Goal: Transaction & Acquisition: Purchase product/service

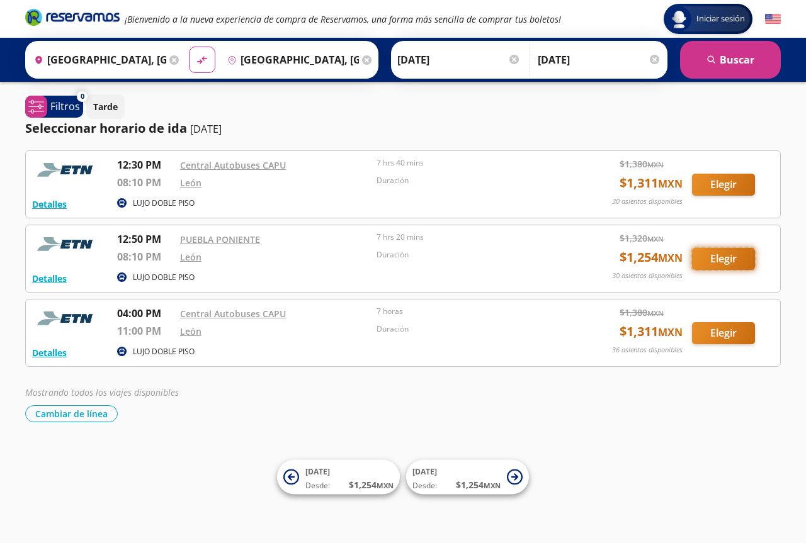
click at [729, 261] on button "Elegir" at bounding box center [723, 259] width 63 height 22
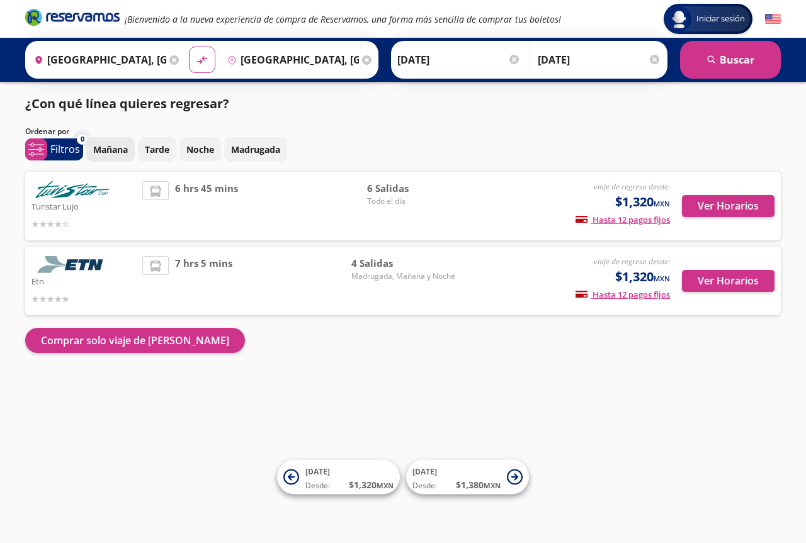
click at [113, 145] on p "Mañana" at bounding box center [110, 149] width 35 height 13
click at [717, 209] on button "Ver Horarios" at bounding box center [728, 206] width 93 height 22
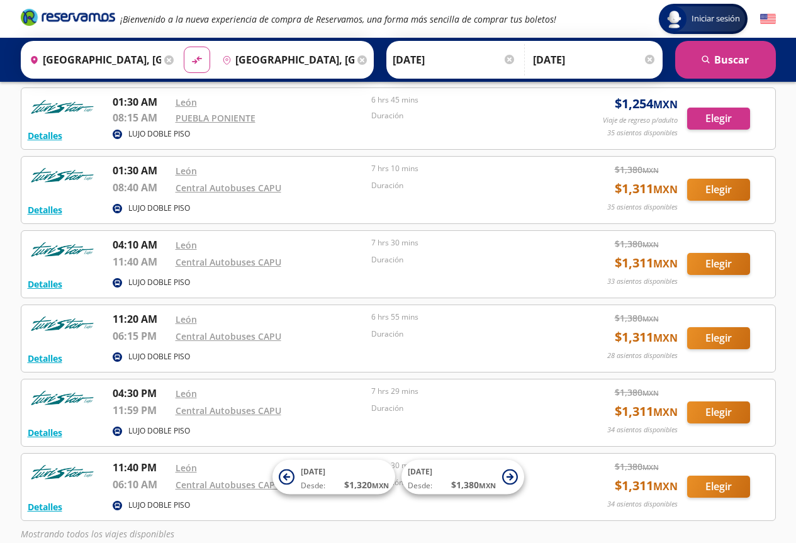
scroll to position [63, 0]
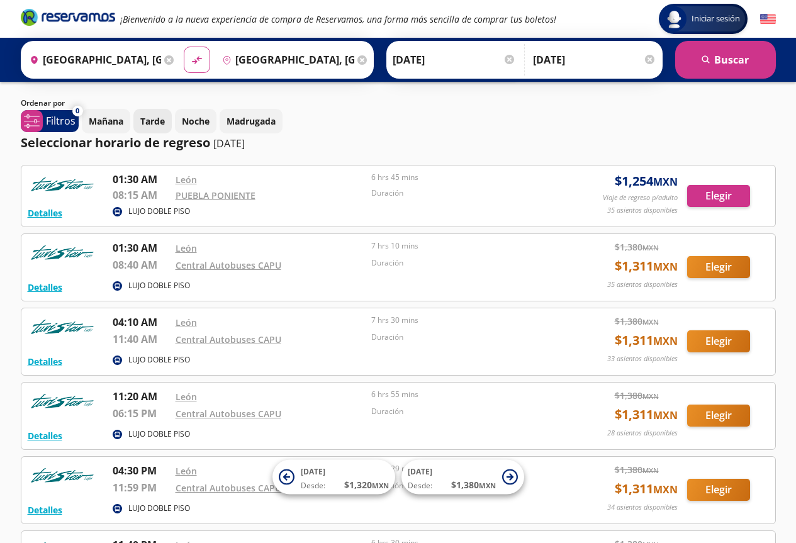
click at [159, 122] on p "Tarde" at bounding box center [152, 121] width 25 height 13
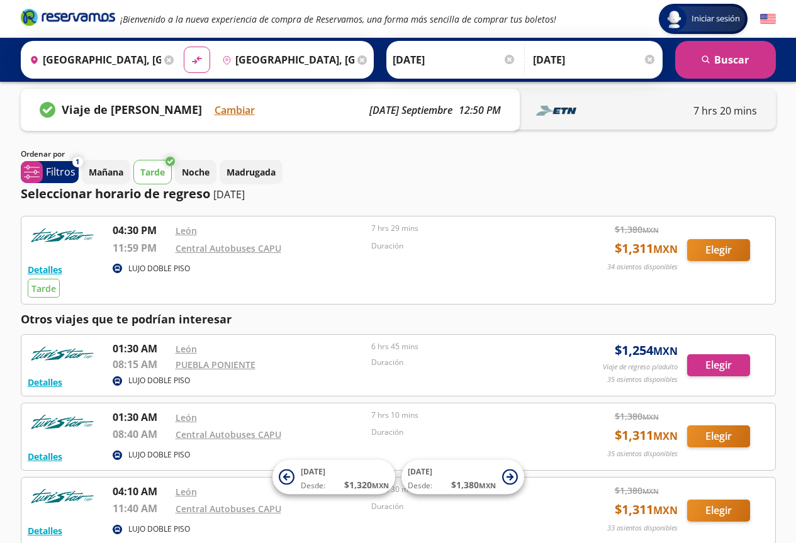
scroll to position [0, 0]
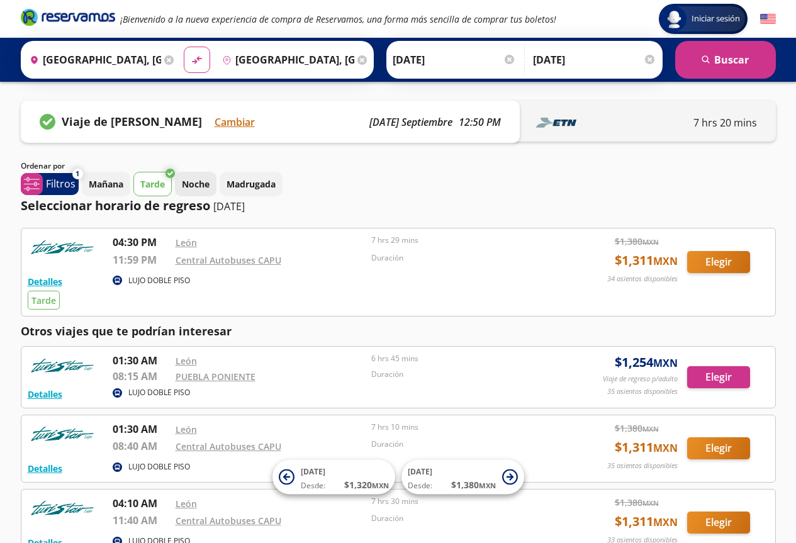
click at [194, 183] on p "Noche" at bounding box center [196, 184] width 28 height 13
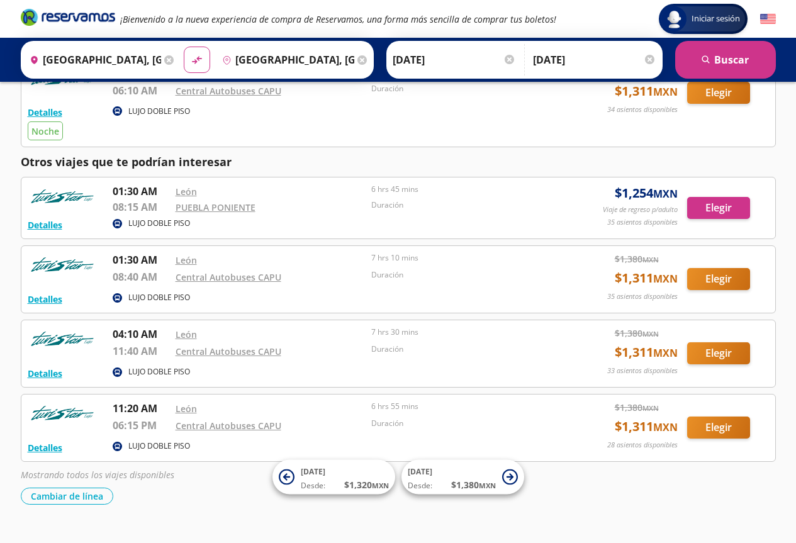
scroll to position [289, 0]
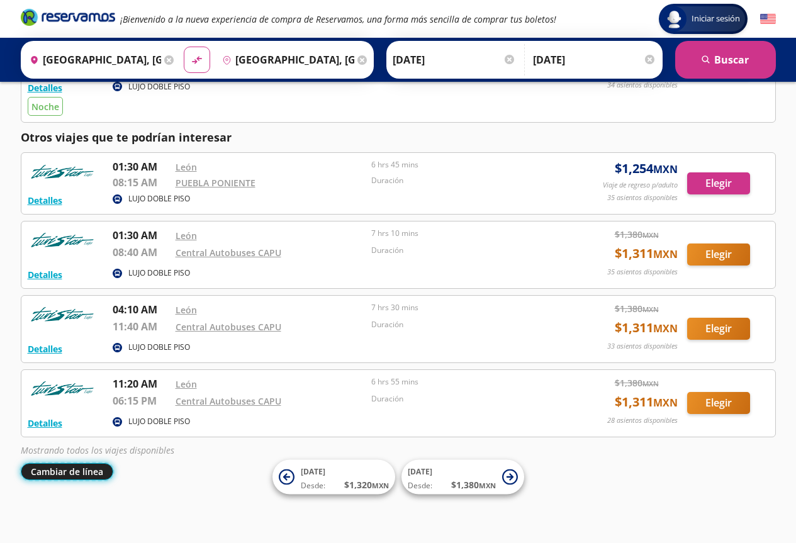
click at [72, 470] on button "Cambiar de línea" at bounding box center [67, 471] width 93 height 17
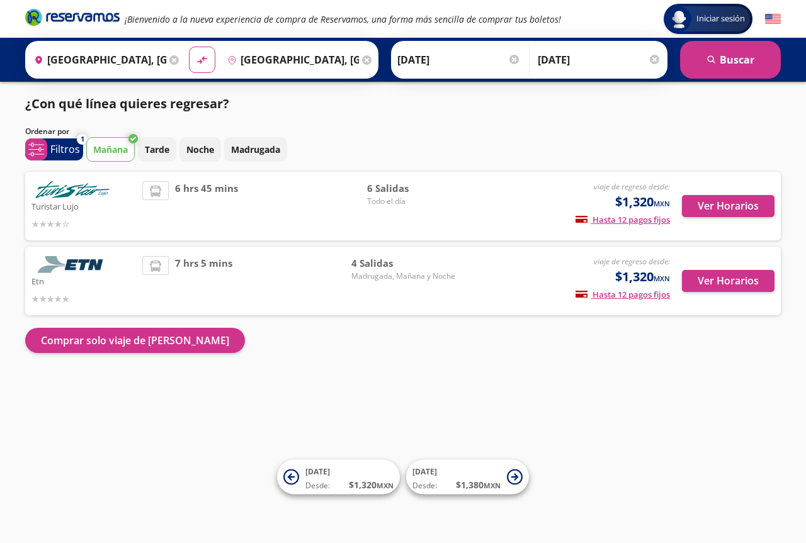
click at [82, 276] on p "Etn" at bounding box center [83, 280] width 104 height 15
click at [704, 284] on button "Ver Horarios" at bounding box center [728, 281] width 93 height 22
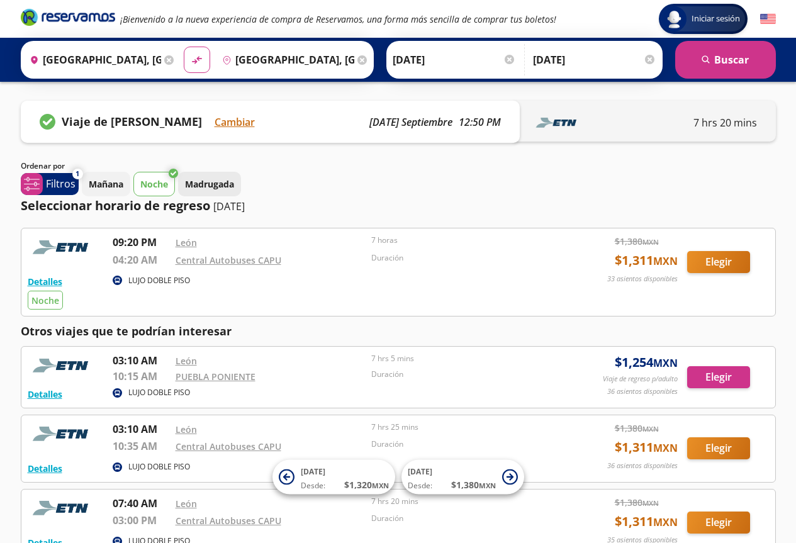
click at [205, 193] on button "Madrugada" at bounding box center [209, 184] width 63 height 25
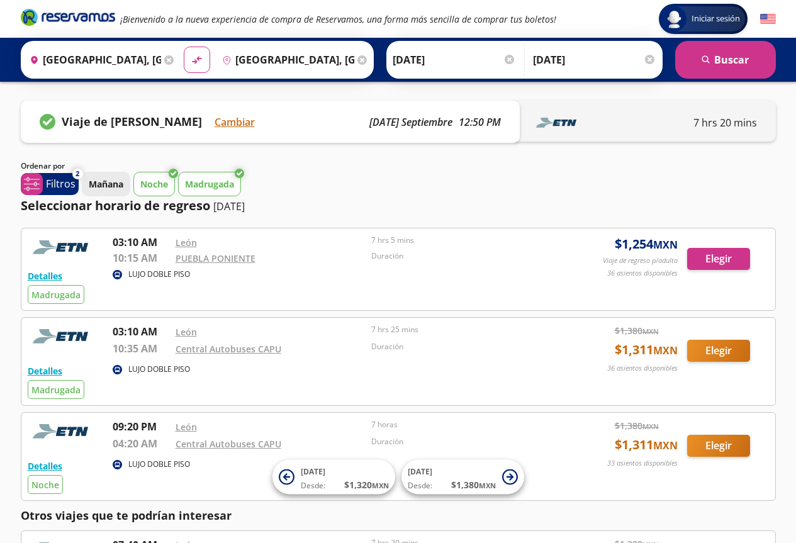
click at [116, 182] on p "Mañana" at bounding box center [106, 184] width 35 height 13
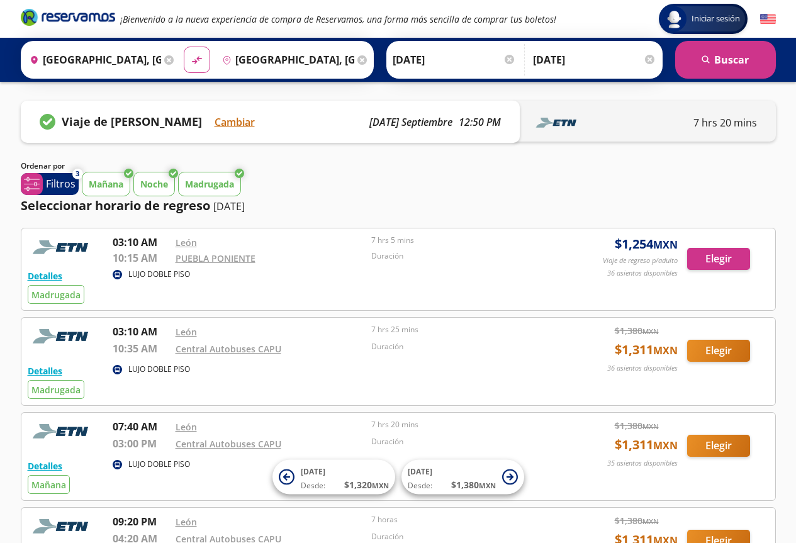
click at [101, 189] on p "Mañana" at bounding box center [106, 184] width 35 height 13
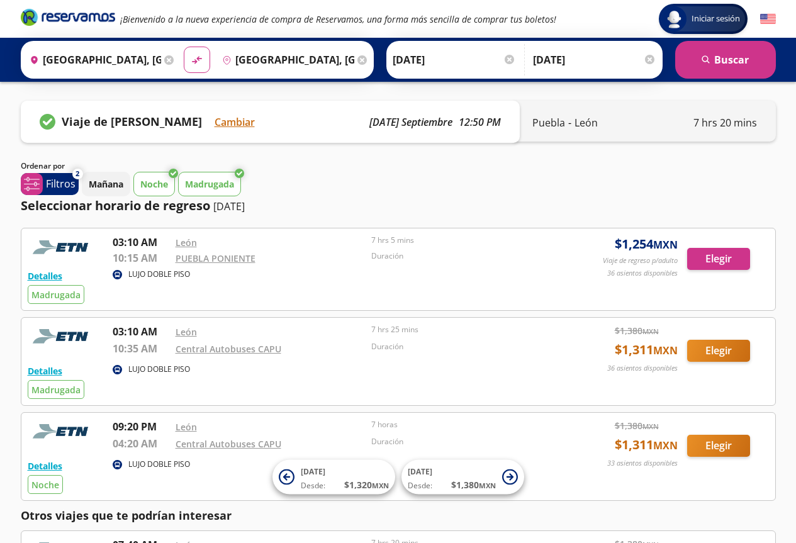
click at [154, 191] on button "Noche" at bounding box center [154, 184] width 42 height 25
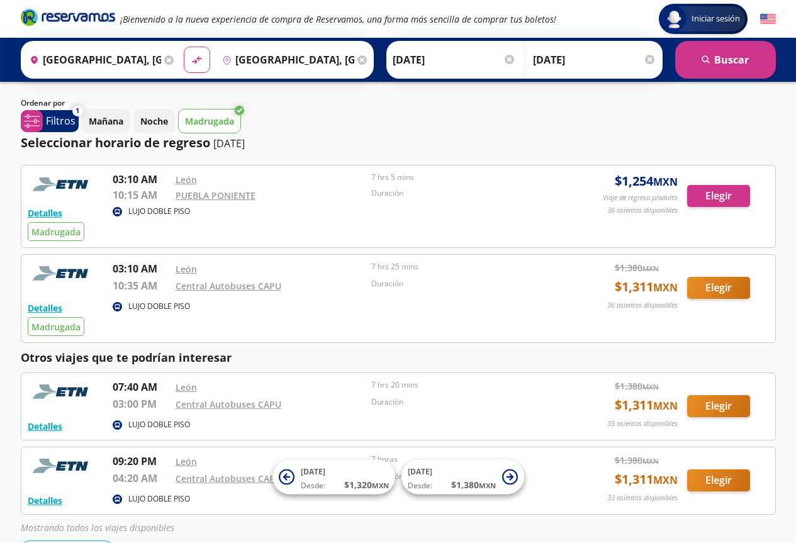
scroll to position [140, 0]
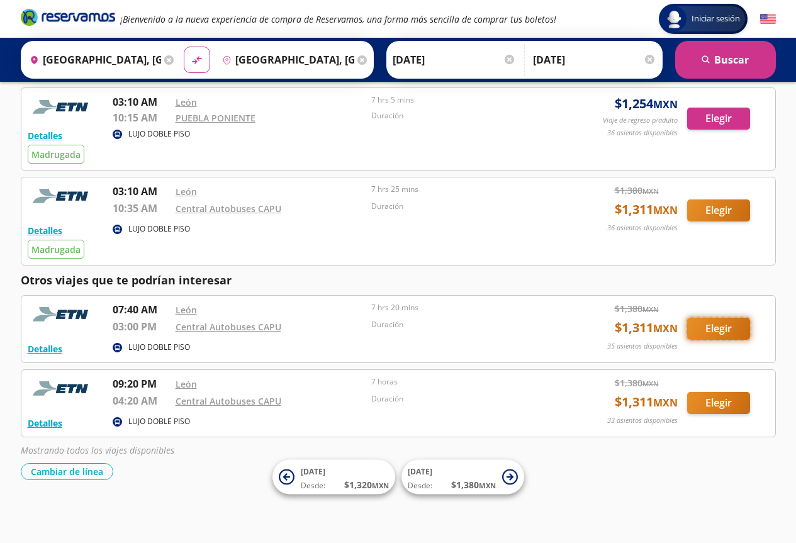
click at [719, 334] on button "Elegir" at bounding box center [718, 329] width 63 height 22
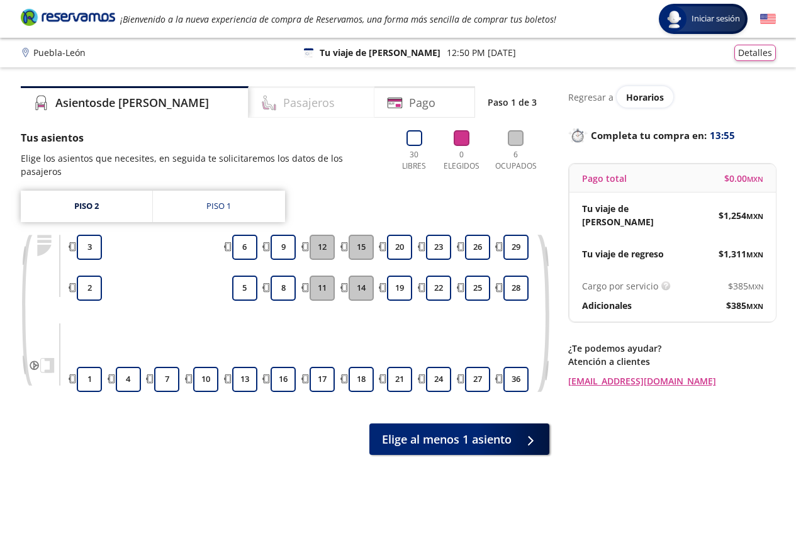
click at [283, 106] on h4 "Pasajeros" at bounding box center [309, 102] width 52 height 17
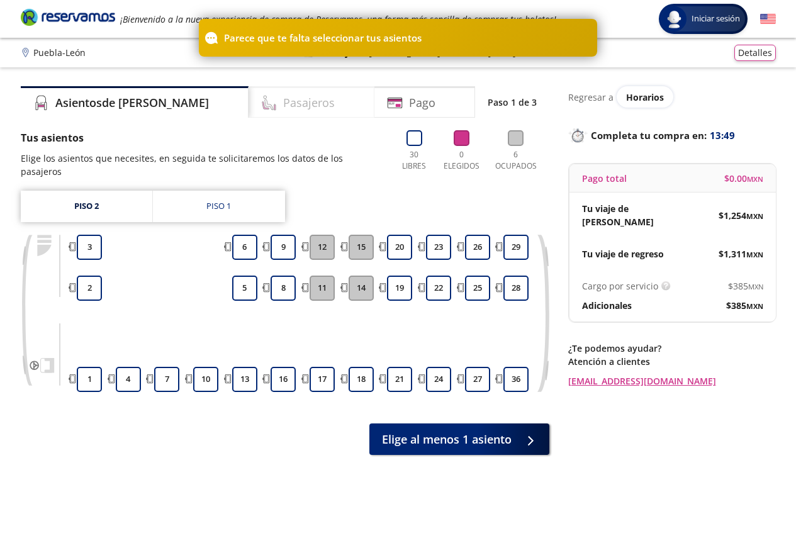
click at [283, 104] on h4 "Pasajeros" at bounding box center [309, 102] width 52 height 17
click at [283, 106] on h4 "Pasajeros" at bounding box center [309, 102] width 52 height 17
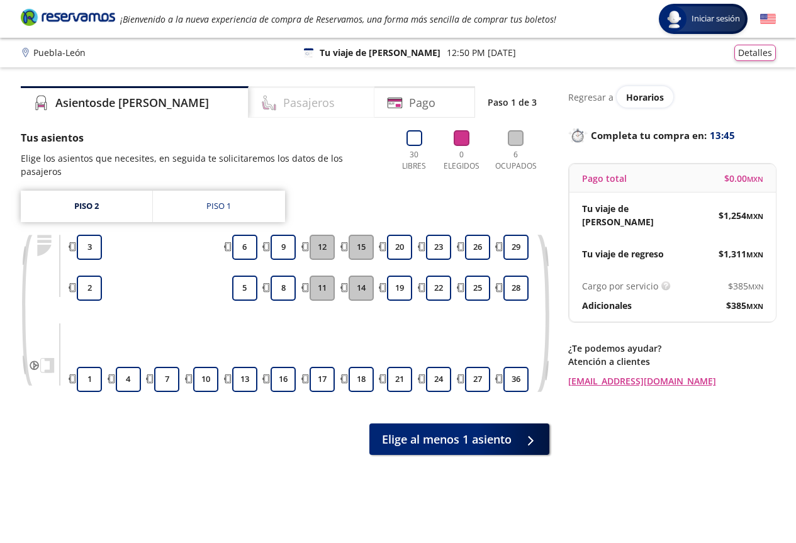
click at [249, 101] on div "Pasajeros" at bounding box center [312, 101] width 126 height 31
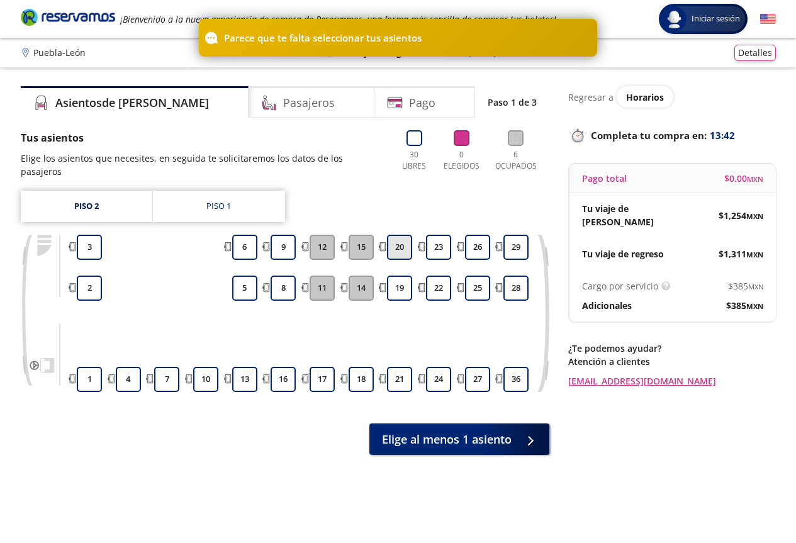
click at [398, 238] on button "20" at bounding box center [399, 247] width 25 height 25
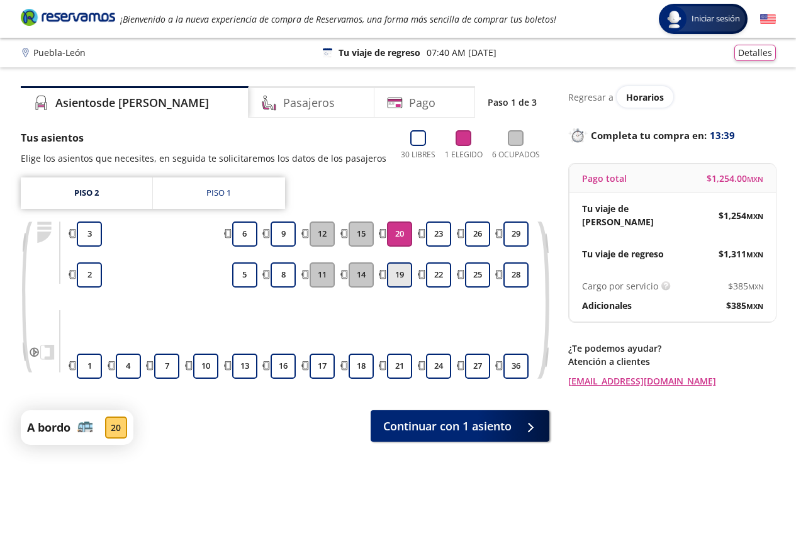
click at [399, 279] on button "19" at bounding box center [399, 274] width 25 height 25
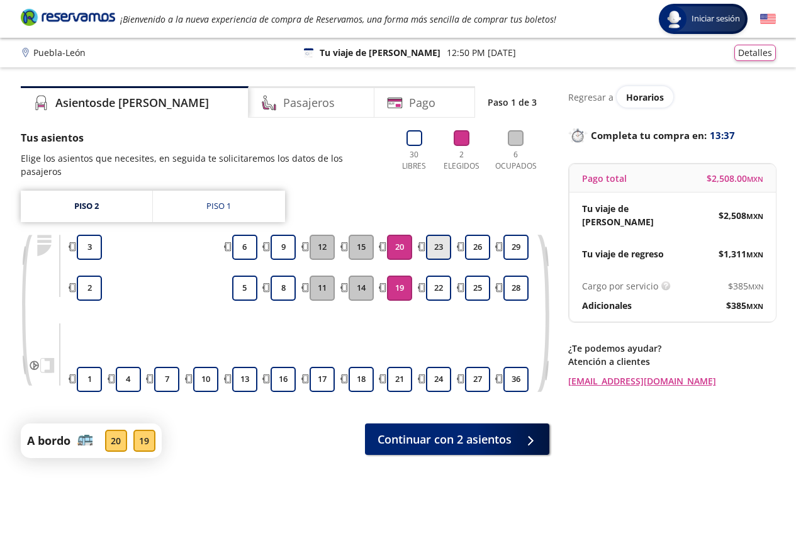
click at [439, 235] on button "23" at bounding box center [438, 247] width 25 height 25
click at [394, 367] on button "21" at bounding box center [399, 379] width 25 height 25
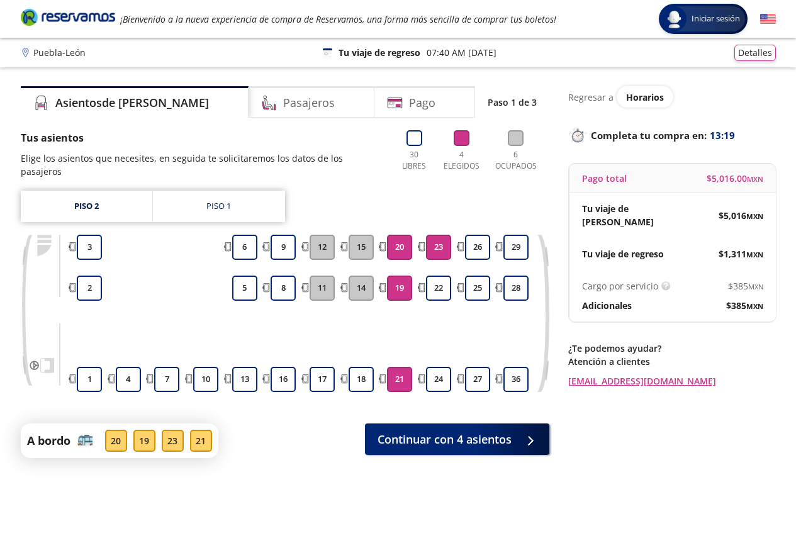
click at [437, 240] on button "23" at bounding box center [438, 247] width 25 height 25
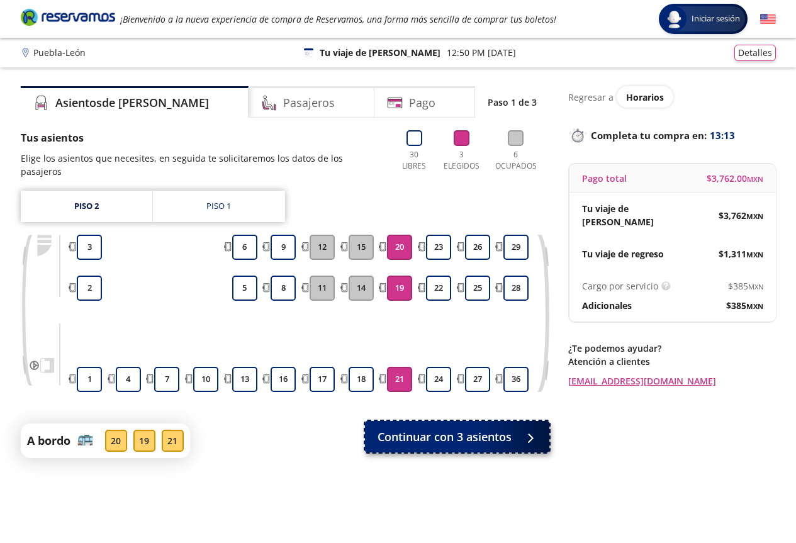
click at [435, 429] on span "Continuar con 3 asientos" at bounding box center [445, 437] width 134 height 17
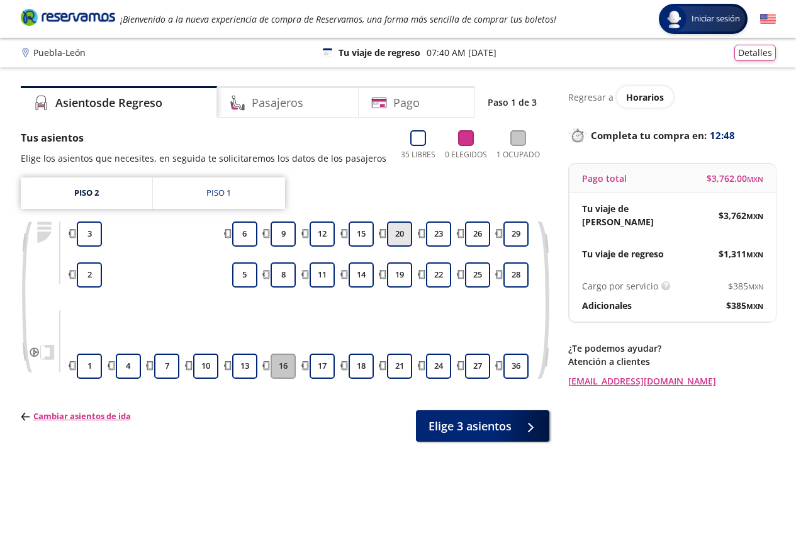
click at [401, 240] on button "20" at bounding box center [399, 234] width 25 height 25
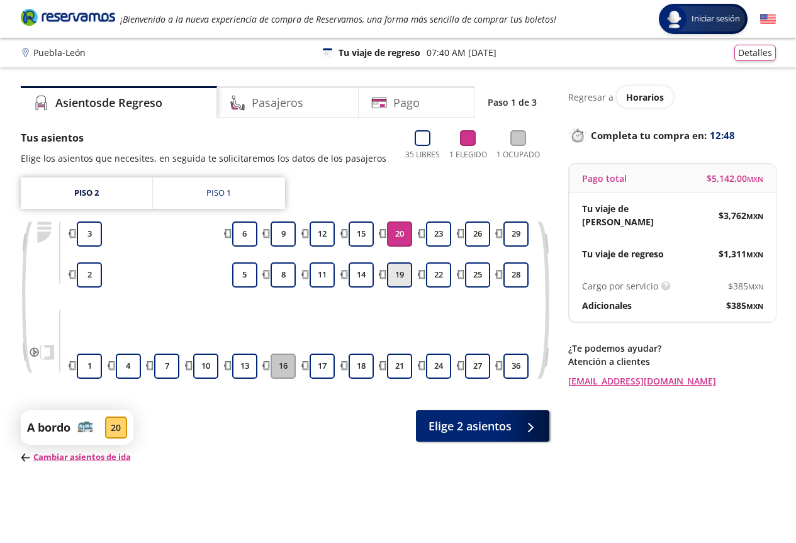
click at [405, 283] on button "19" at bounding box center [399, 274] width 25 height 25
click at [397, 361] on button "21" at bounding box center [399, 366] width 25 height 25
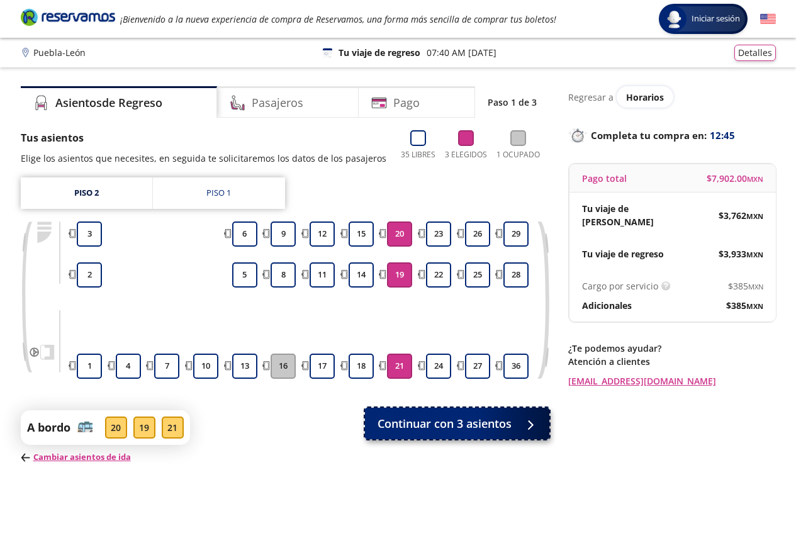
click at [434, 429] on span "Continuar con 3 asientos" at bounding box center [445, 423] width 134 height 17
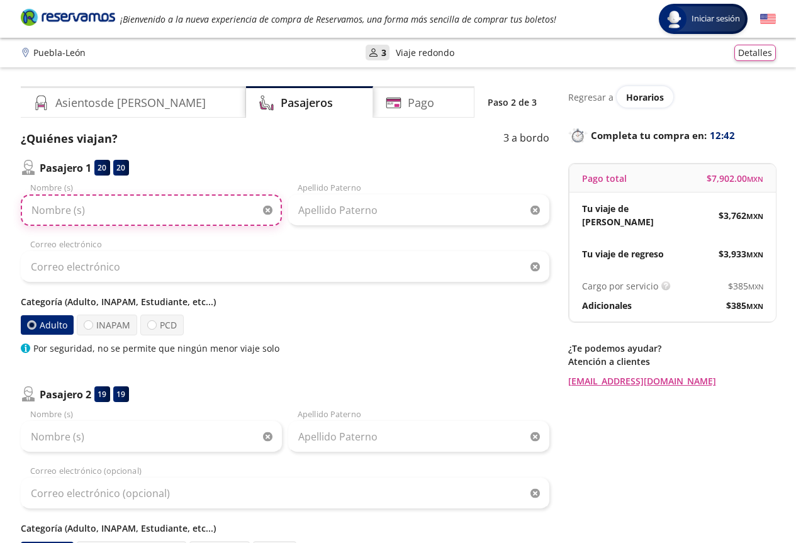
click at [154, 210] on input "Nombre (s)" at bounding box center [151, 210] width 261 height 31
type input "[PERSON_NAME]"
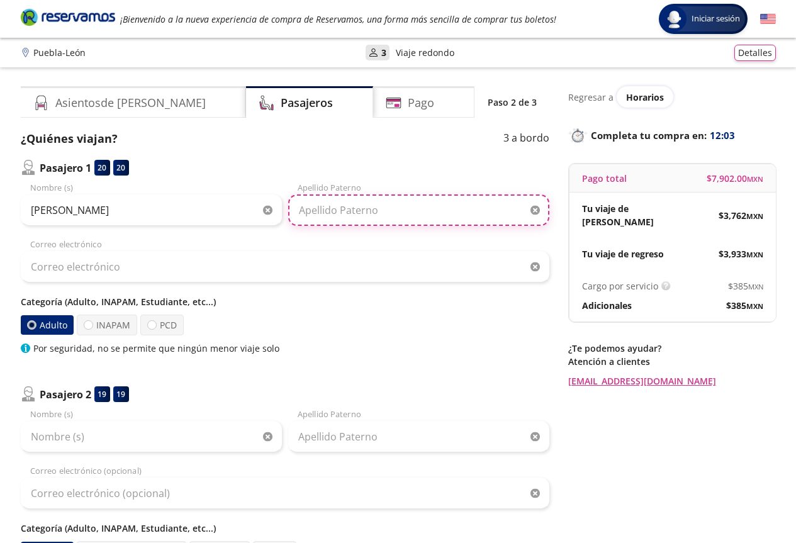
click at [341, 215] on input "Apellido Paterno" at bounding box center [418, 210] width 261 height 31
type input "[PERSON_NAME]"
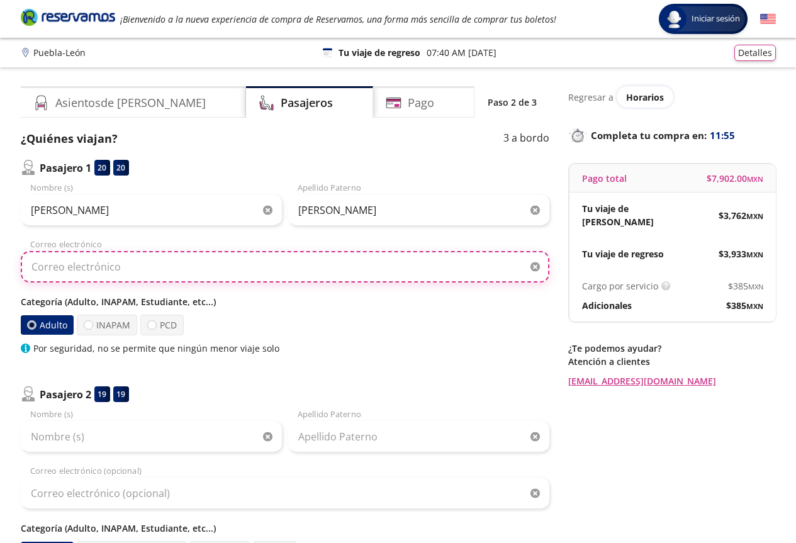
click at [480, 273] on input "Correo electrónico" at bounding box center [285, 266] width 529 height 31
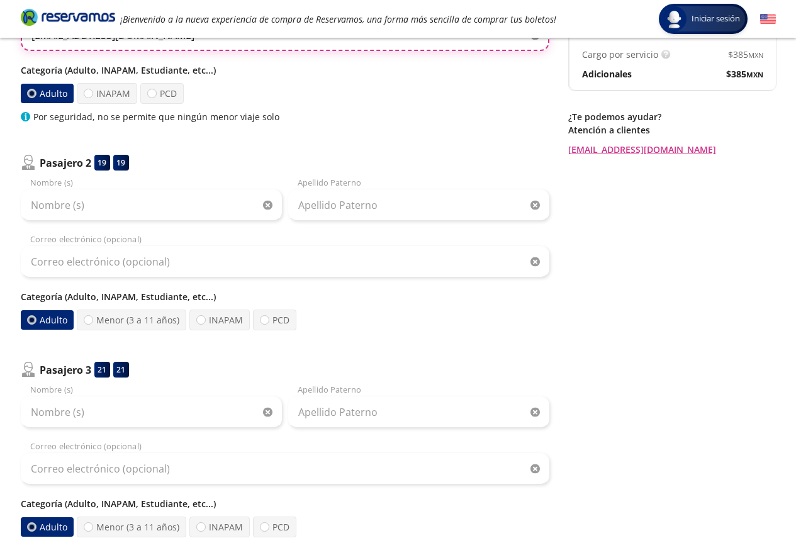
scroll to position [189, 0]
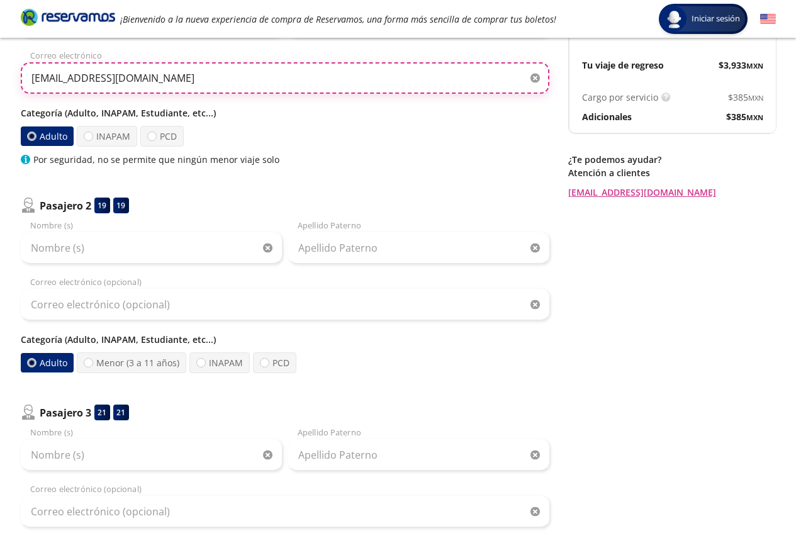
type input "[EMAIL_ADDRESS][DOMAIN_NAME]"
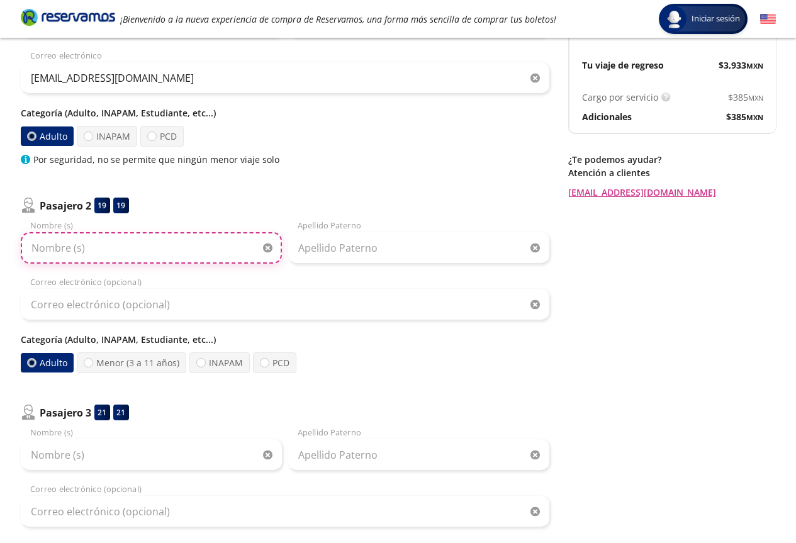
click at [96, 254] on input "Nombre (s)" at bounding box center [151, 247] width 261 height 31
type input "[PERSON_NAME] [PERSON_NAME]"
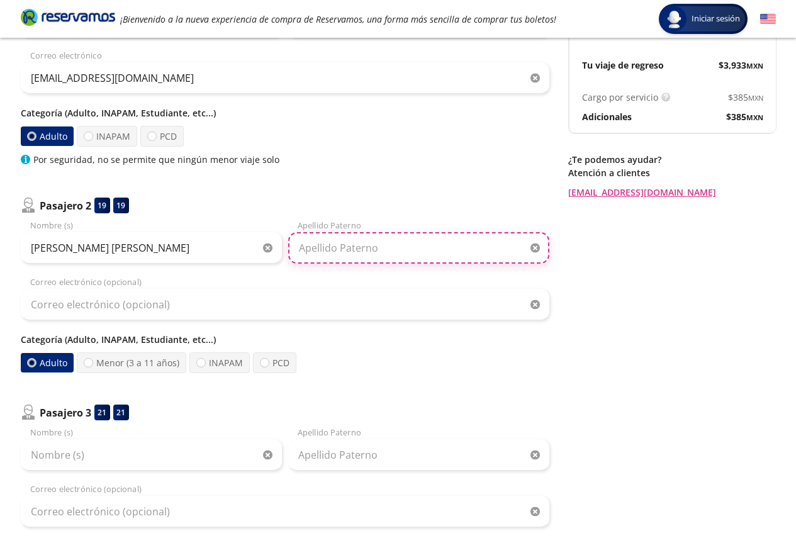
click at [353, 251] on input "Apellido Paterno" at bounding box center [418, 247] width 261 height 31
type input "Roman"
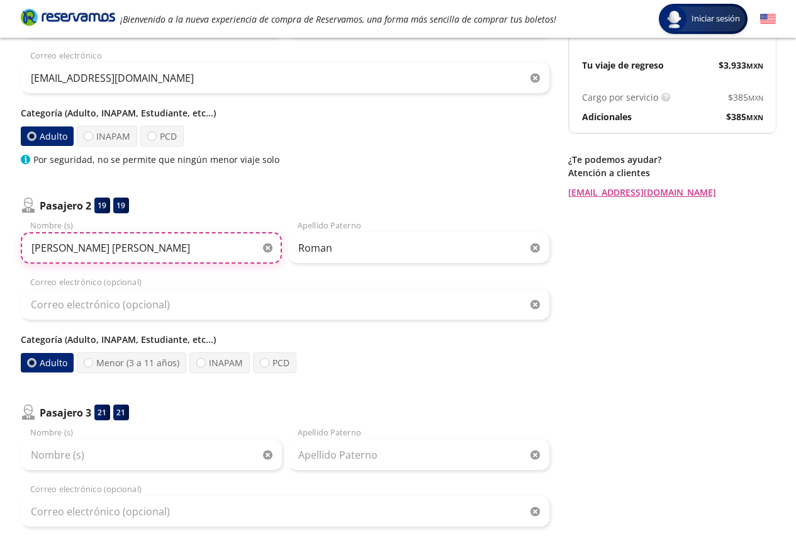
click at [91, 243] on input "[PERSON_NAME] [PERSON_NAME]" at bounding box center [151, 247] width 261 height 31
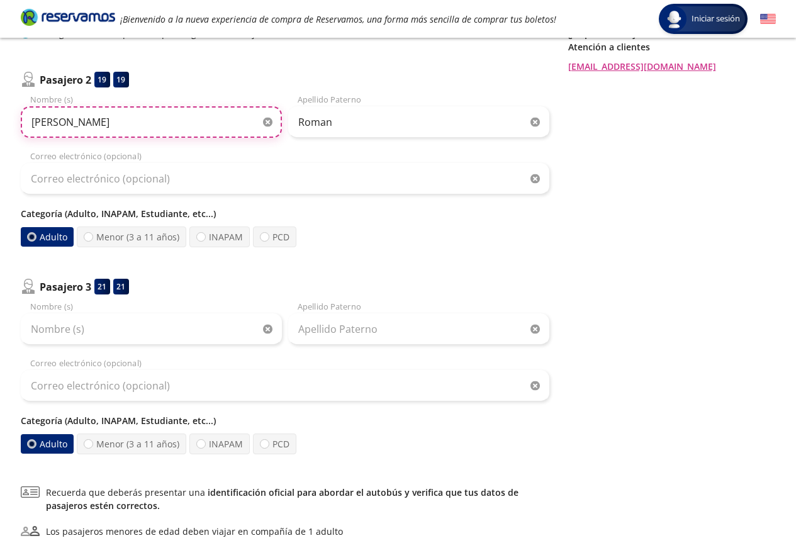
scroll to position [378, 0]
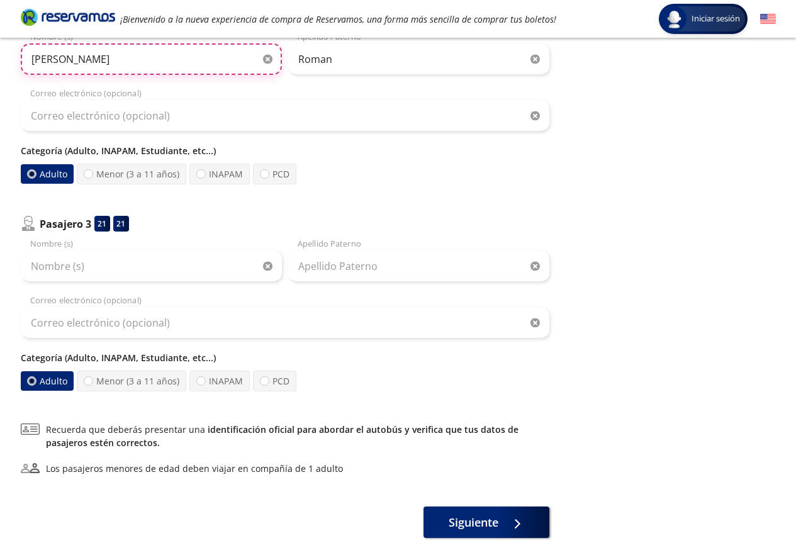
type input "[PERSON_NAME]"
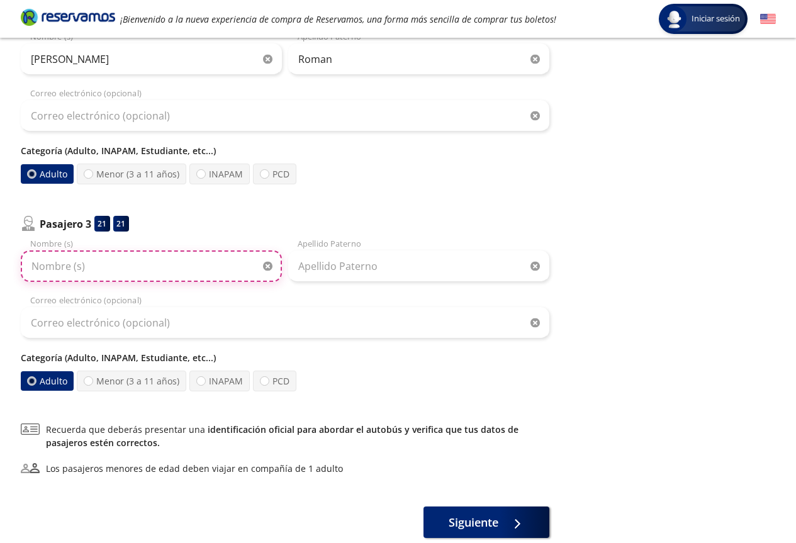
click at [138, 266] on input "Nombre (s)" at bounding box center [151, 266] width 261 height 31
type input "[PERSON_NAME]"
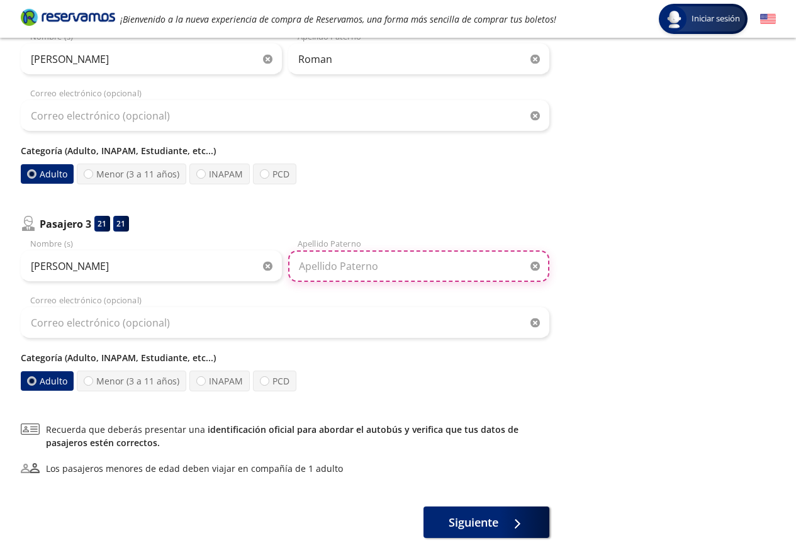
click at [453, 266] on input "Apellido Paterno" at bounding box center [418, 266] width 261 height 31
type input "[PERSON_NAME]"
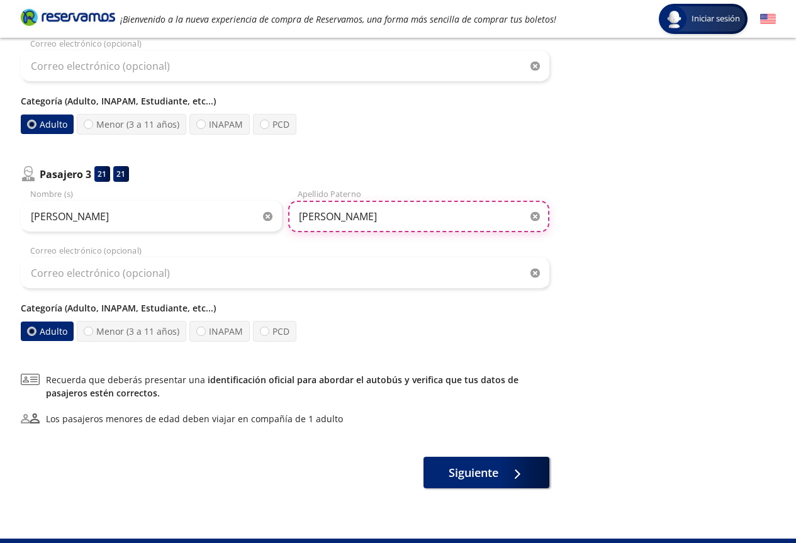
scroll to position [454, 0]
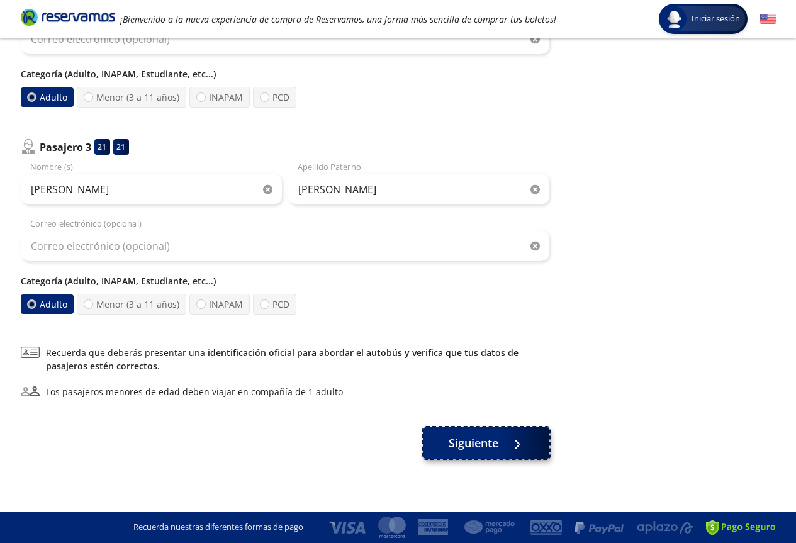
click at [474, 444] on span "Siguiente" at bounding box center [474, 443] width 50 height 17
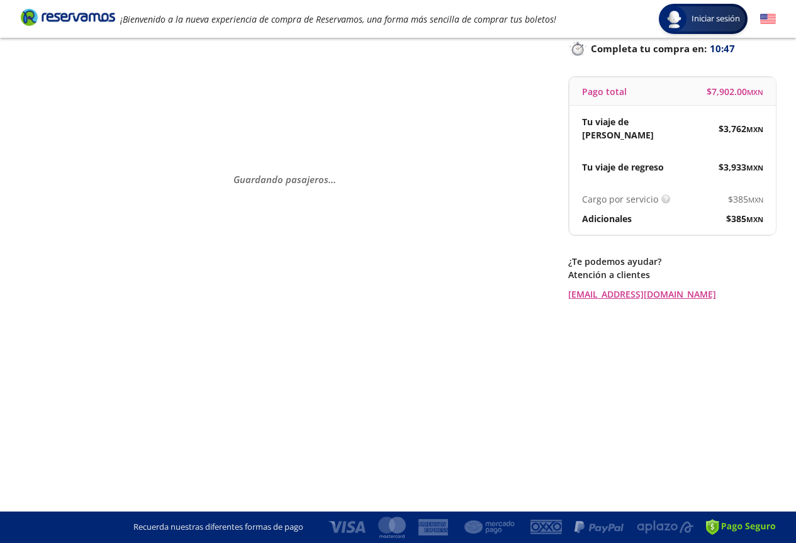
scroll to position [0, 0]
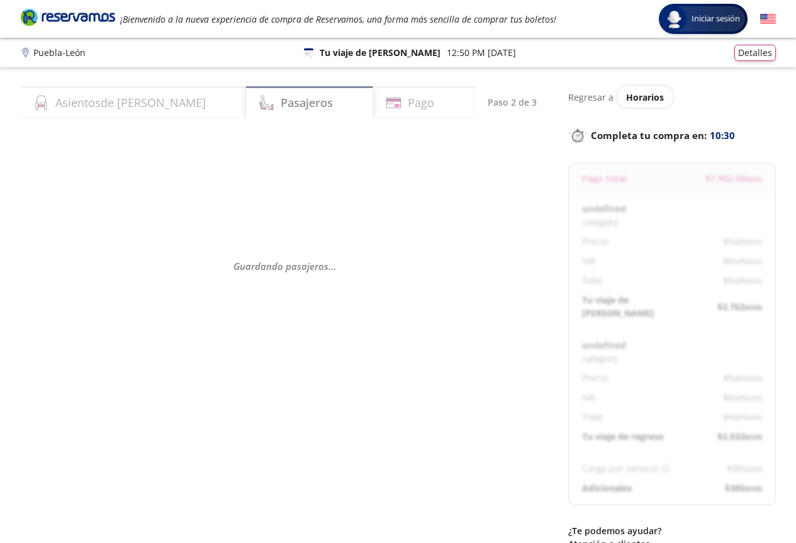
select select "MX"
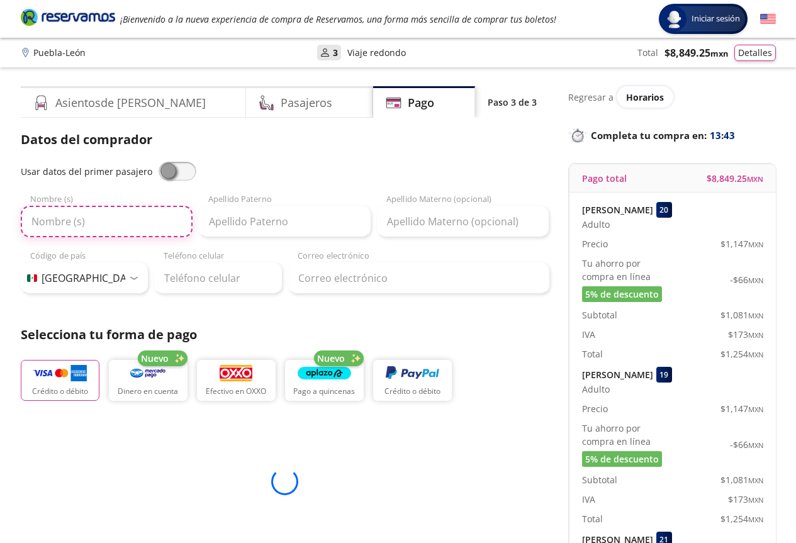
click at [92, 222] on input "Nombre (s)" at bounding box center [107, 221] width 172 height 31
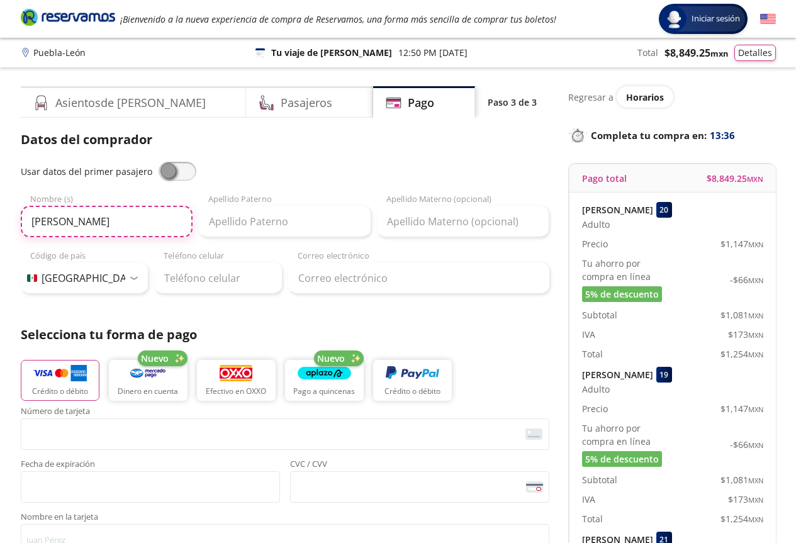
type input "[PERSON_NAME]"
click at [225, 221] on input "Apellido Paterno" at bounding box center [285, 221] width 172 height 31
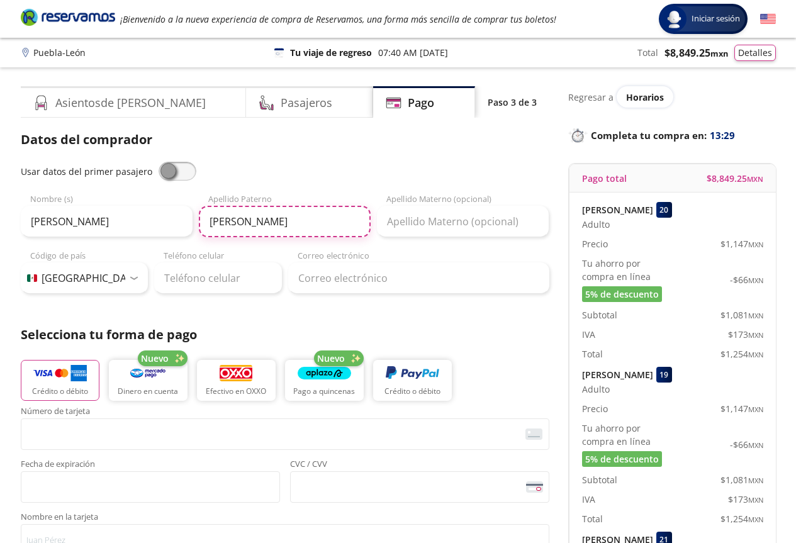
type input "[PERSON_NAME]"
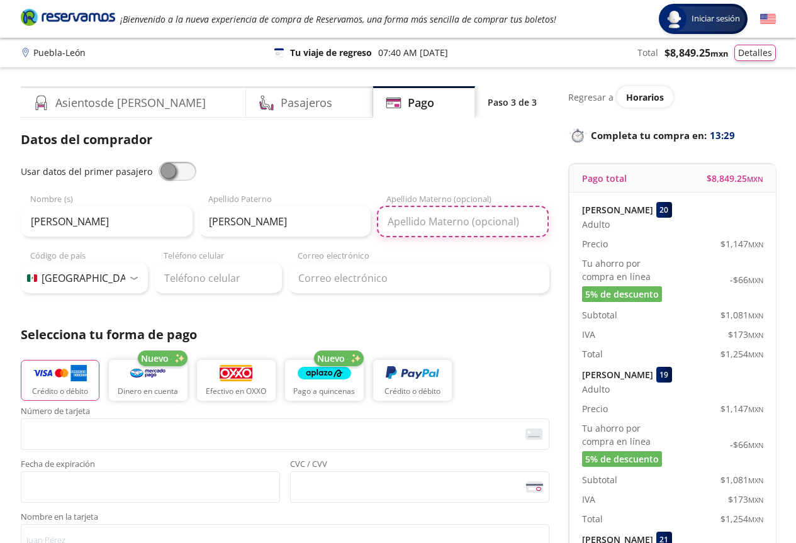
click at [412, 225] on input "Apellido Materno (opcional)" at bounding box center [463, 221] width 172 height 31
type input "[PERSON_NAME]"
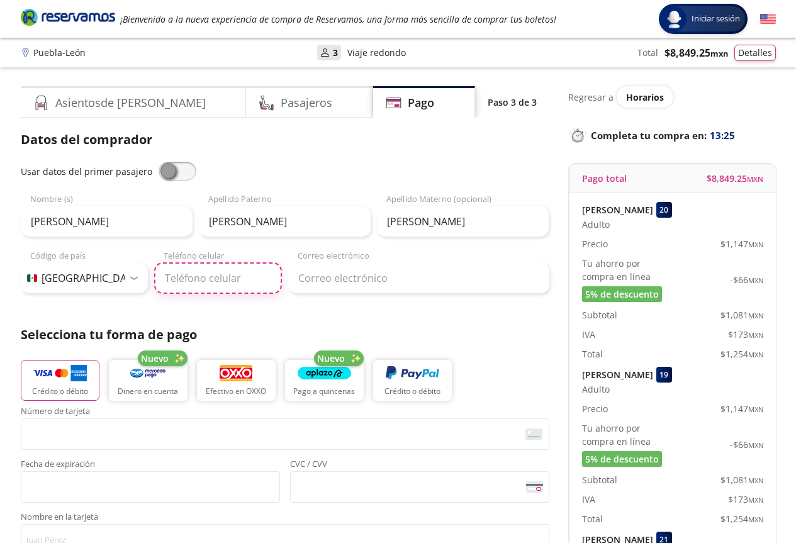
click at [188, 279] on input "Teléfono celular" at bounding box center [218, 277] width 128 height 31
type input "[PHONE_NUMBER]"
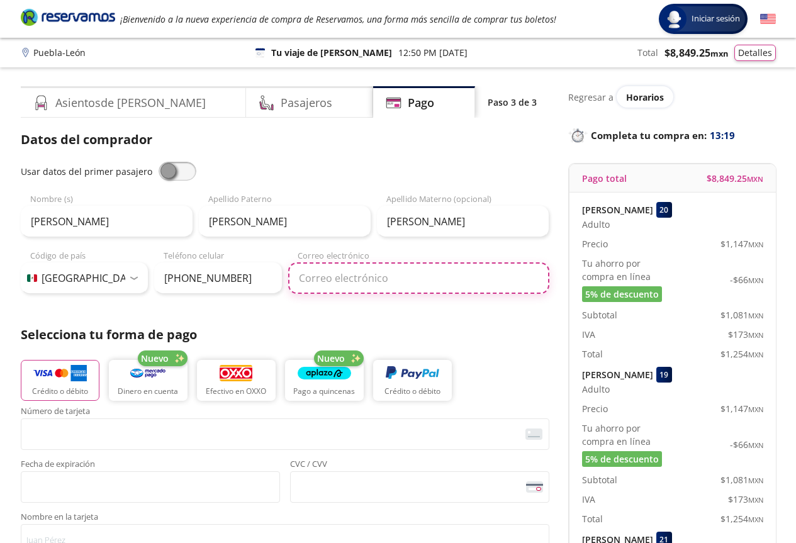
click at [314, 281] on input "Correo electrónico" at bounding box center [418, 277] width 261 height 31
type input "[EMAIL_ADDRESS][DOMAIN_NAME]"
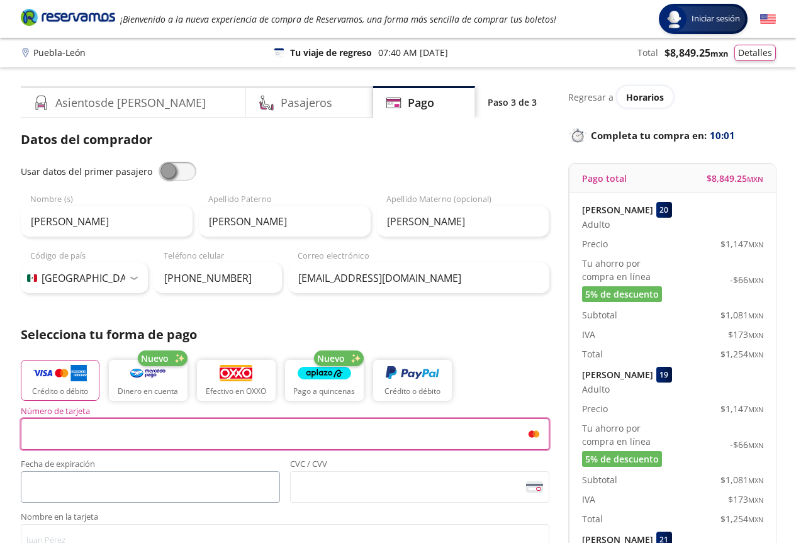
scroll to position [63, 0]
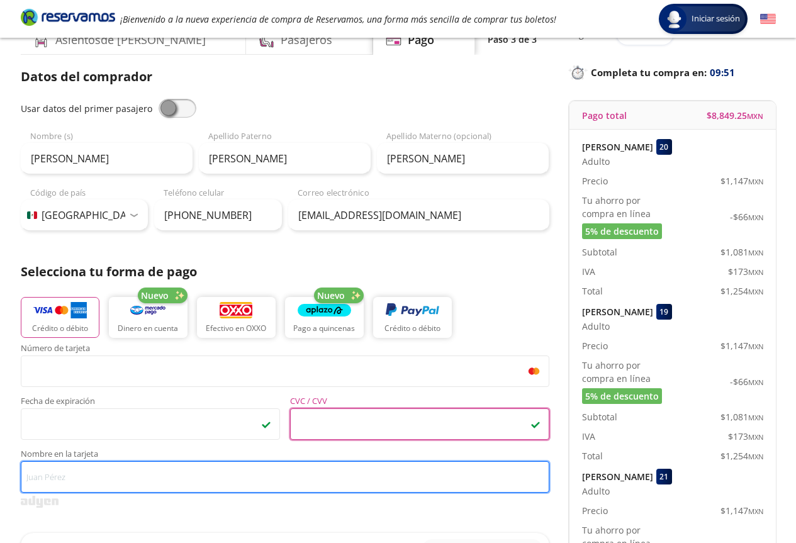
click at [436, 480] on input "Nombre en la tarjeta" at bounding box center [285, 476] width 529 height 31
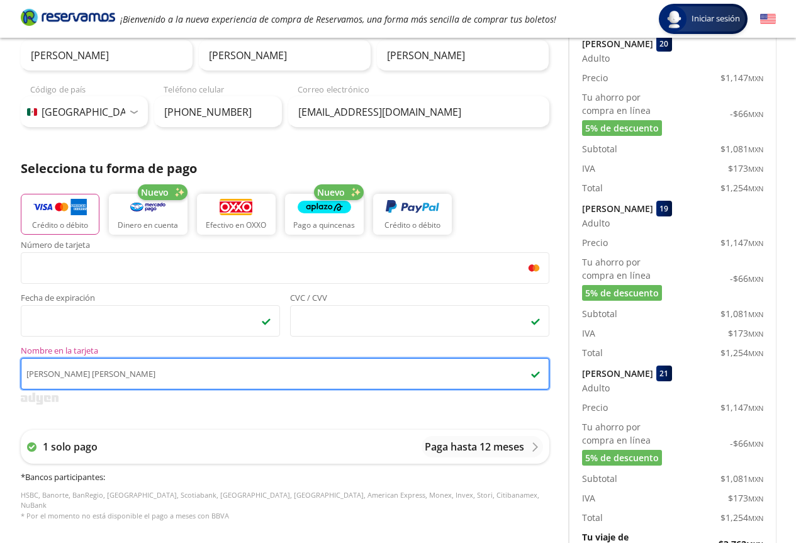
scroll to position [315, 0]
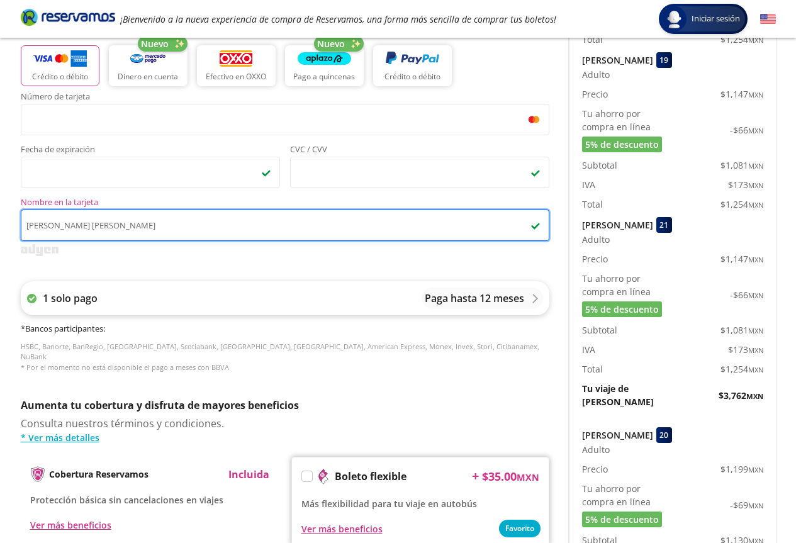
type input "[PERSON_NAME] [PERSON_NAME]"
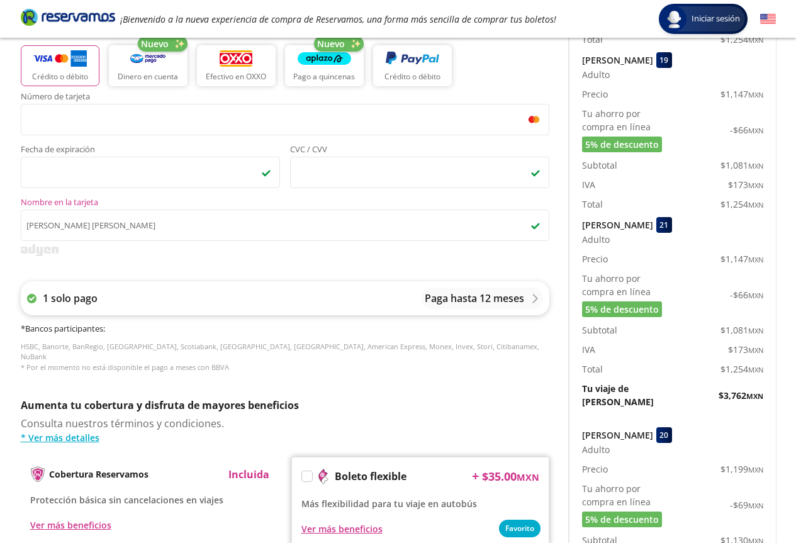
click at [473, 299] on p "Paga hasta 12 meses" at bounding box center [474, 298] width 99 height 15
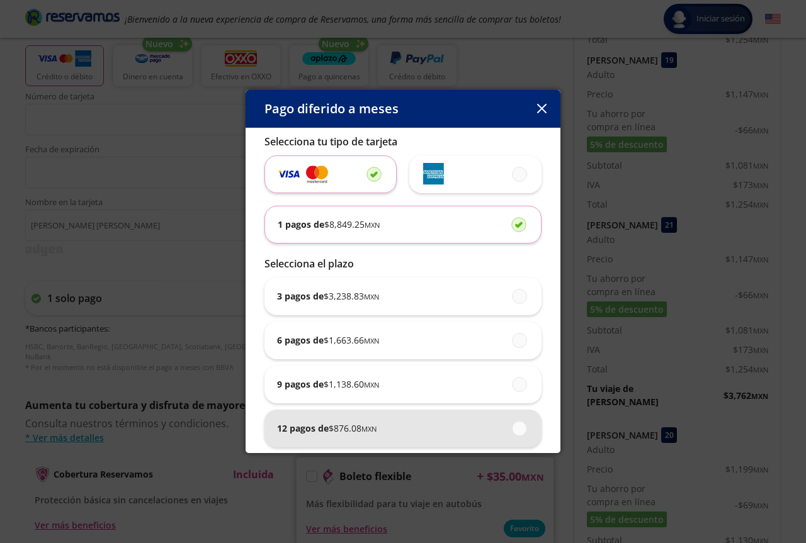
click at [398, 432] on div "12 pagos de $ 876.08 MXN" at bounding box center [403, 429] width 252 height 38
click at [512, 432] on input "12 pagos de $ 876.08 MXN" at bounding box center [516, 428] width 8 height 8
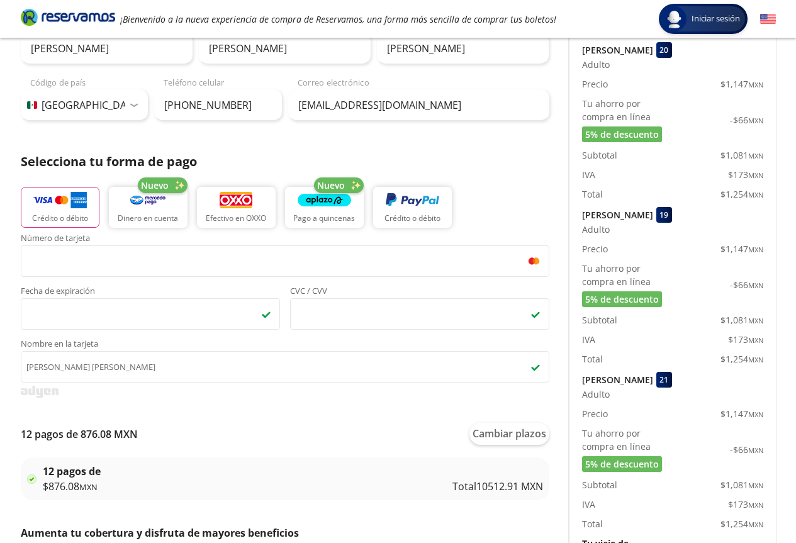
scroll to position [252, 0]
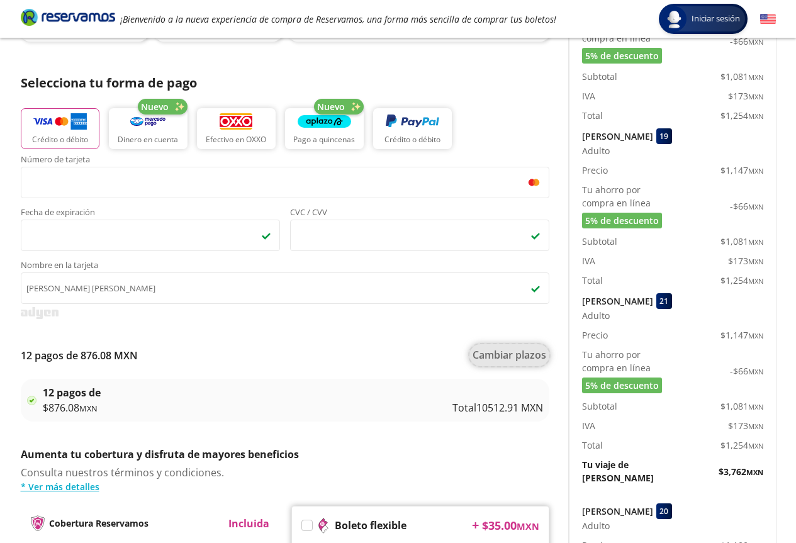
click at [480, 360] on button "Cambiar plazos" at bounding box center [510, 355] width 80 height 22
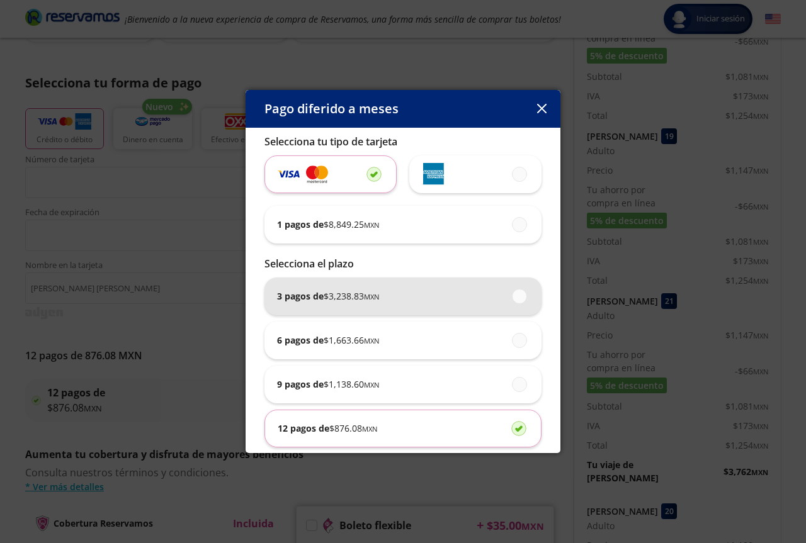
click at [517, 305] on div "3 pagos de $ 3,238.83 MXN" at bounding box center [403, 297] width 252 height 38
click at [517, 300] on input "3 pagos de $ 3,238.83 MXN" at bounding box center [516, 296] width 8 height 8
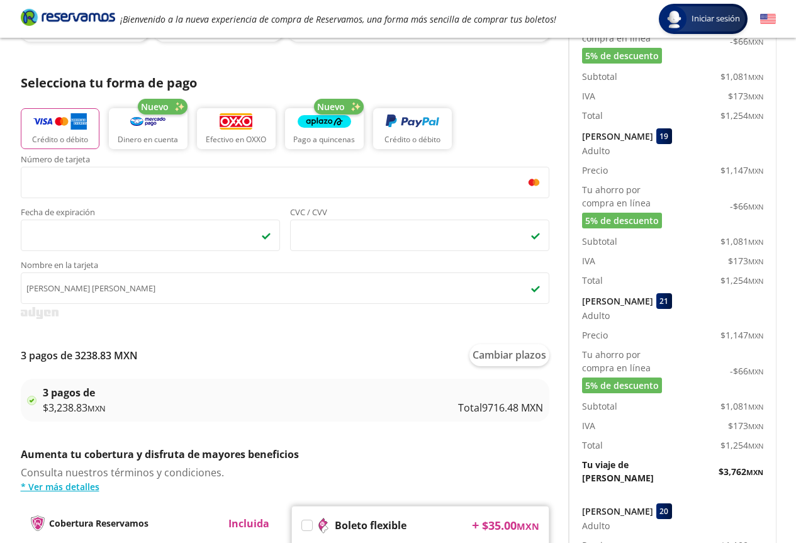
click at [32, 401] on img at bounding box center [31, 400] width 9 height 9
click at [79, 405] on span "$ 3,238.83 MXN" at bounding box center [74, 407] width 63 height 15
click at [521, 352] on button "Cambiar plazos" at bounding box center [510, 355] width 80 height 22
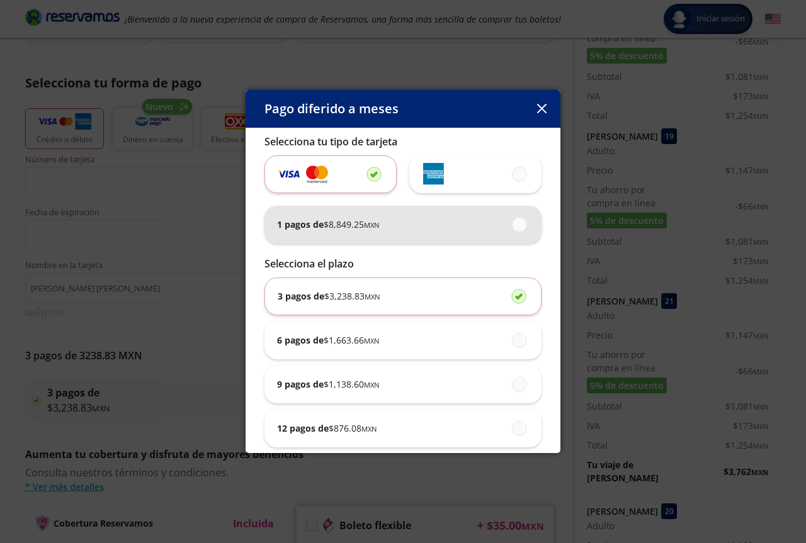
click at [437, 232] on div "1 pagos de $ 8,849.25 MXN" at bounding box center [403, 225] width 252 height 38
click at [512, 229] on input "1 pagos de $ 8,849.25 MXN" at bounding box center [516, 224] width 8 height 8
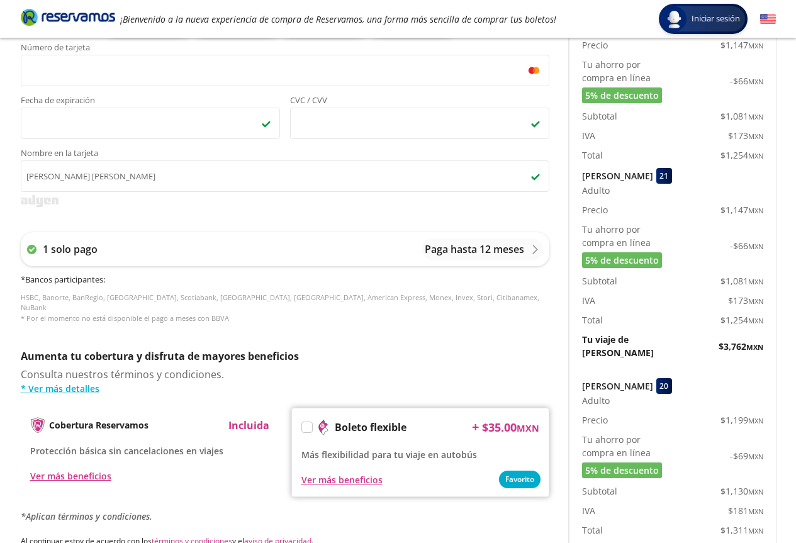
scroll to position [378, 0]
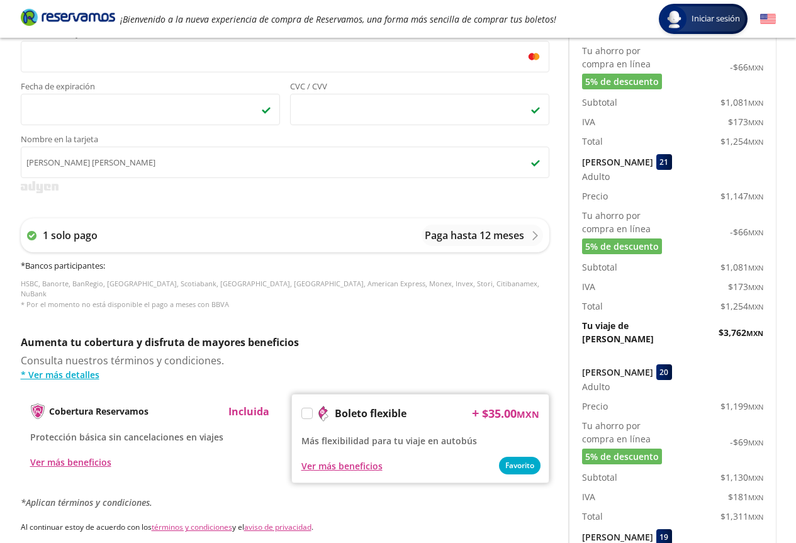
click at [307, 409] on label at bounding box center [307, 414] width 10 height 10
click at [307, 412] on input "Boleto flexible" at bounding box center [306, 416] width 8 height 8
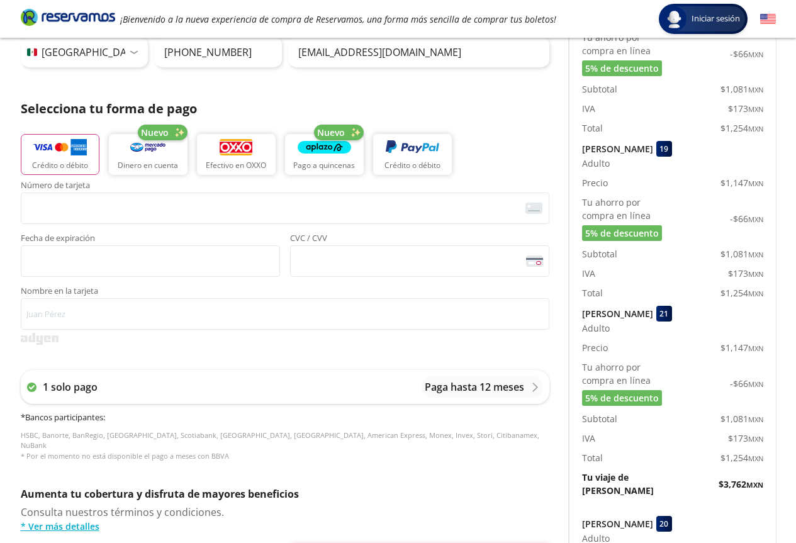
scroll to position [252, 0]
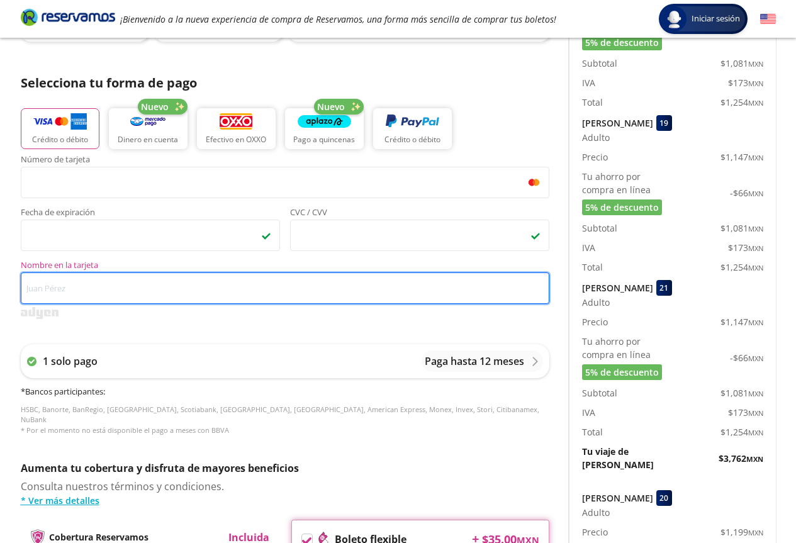
click at [195, 282] on input "Nombre en la tarjeta" at bounding box center [285, 288] width 529 height 31
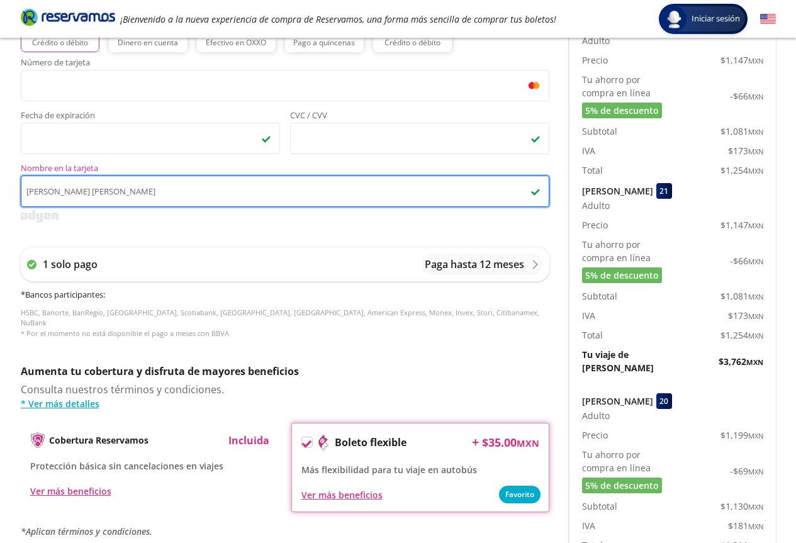
scroll to position [504, 0]
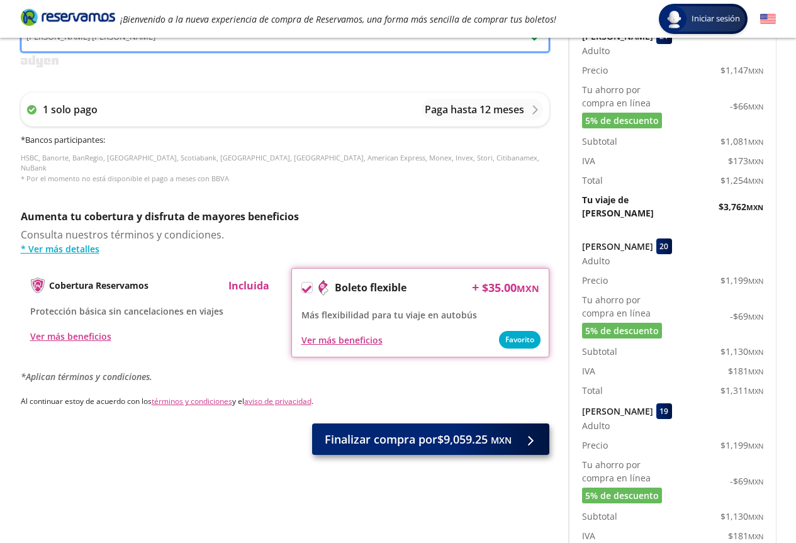
type input "[PERSON_NAME] [PERSON_NAME]"
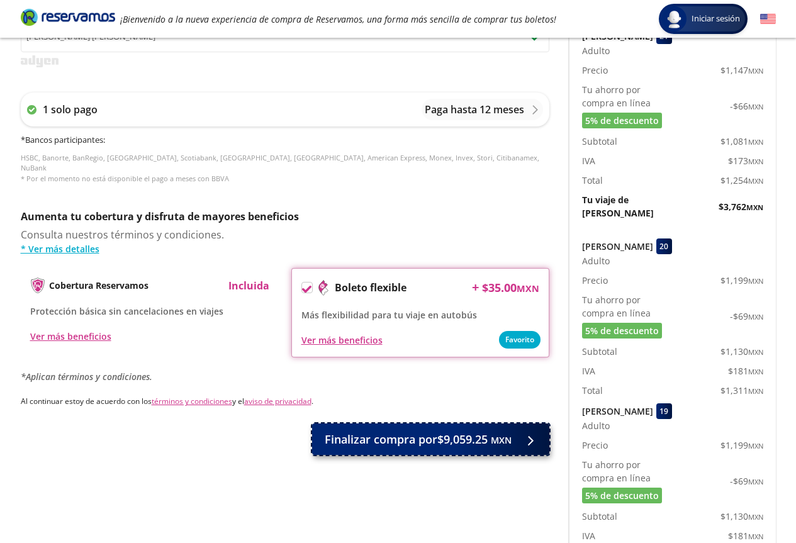
click at [352, 431] on span "Finalizar compra por $9,059.25 MXN" at bounding box center [418, 439] width 187 height 17
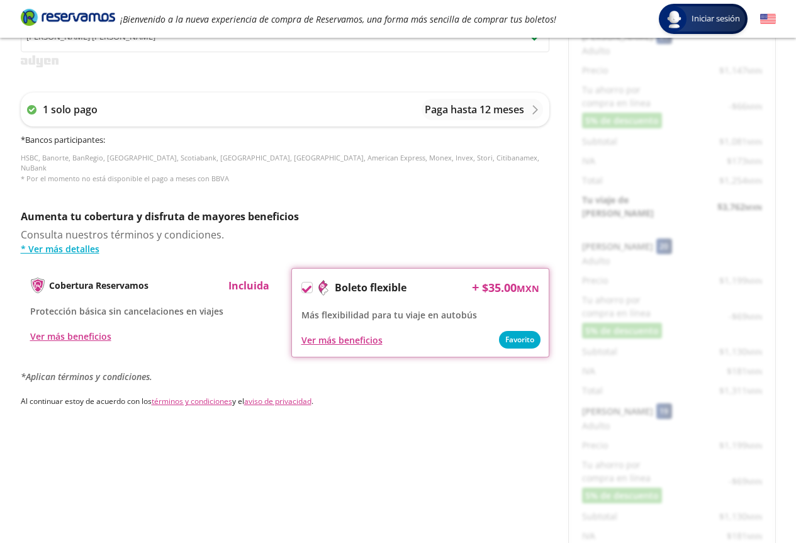
scroll to position [0, 0]
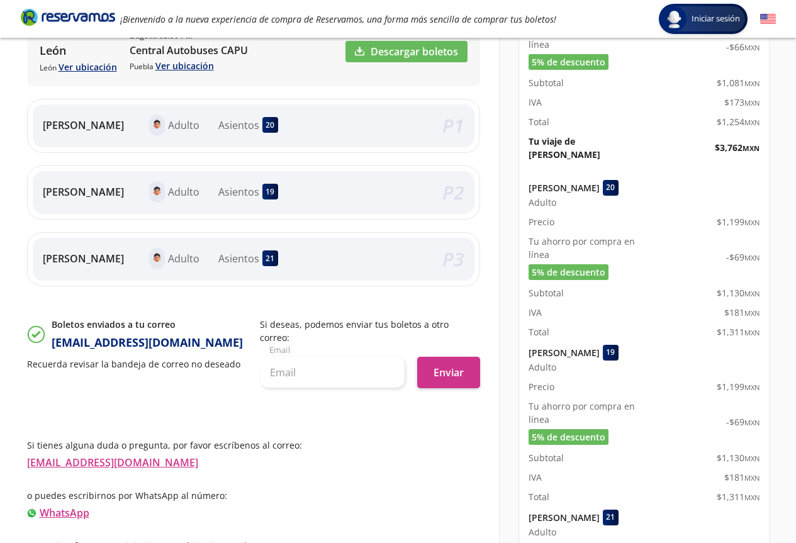
scroll to position [517, 0]
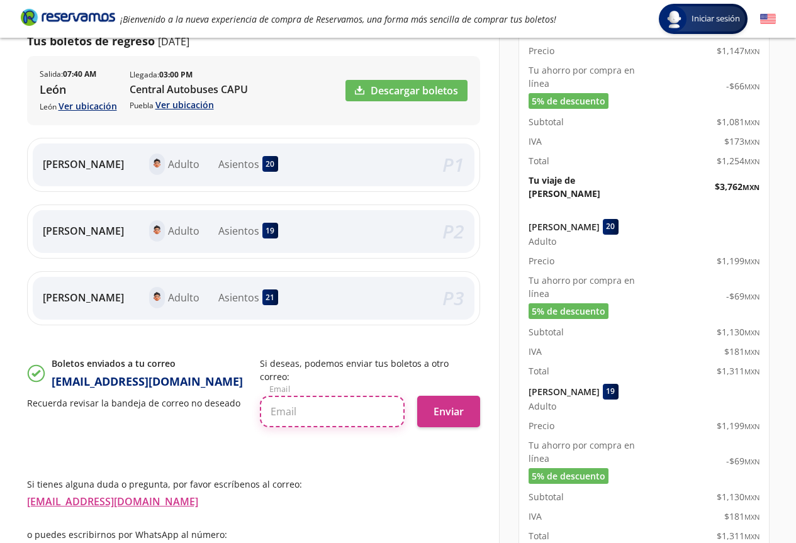
click at [313, 402] on input "text" at bounding box center [332, 411] width 145 height 31
type input "[EMAIL_ADDRESS][DOMAIN_NAME]"
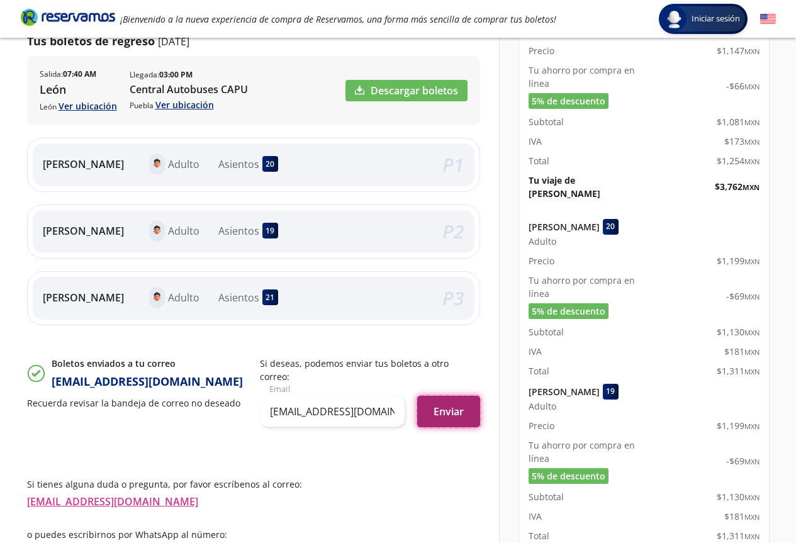
click at [441, 402] on button "Enviar" at bounding box center [448, 411] width 63 height 31
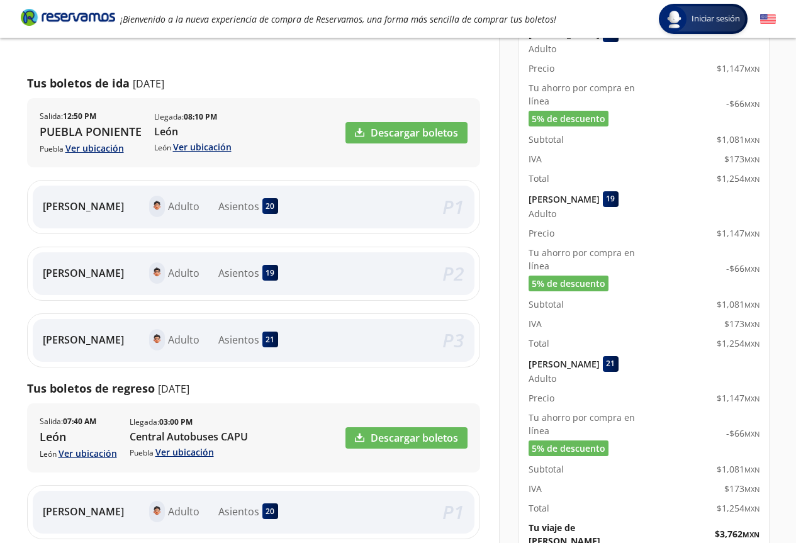
scroll to position [76, 0]
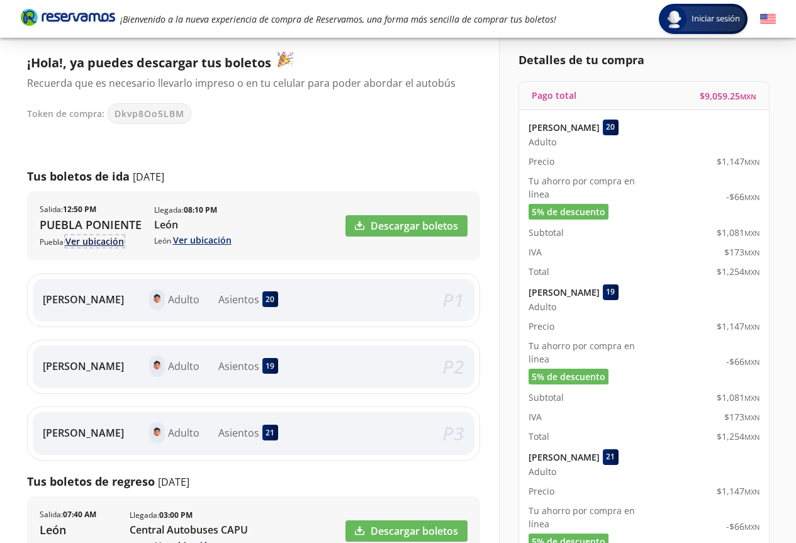
click at [115, 239] on link "Ver ubicación" at bounding box center [94, 241] width 59 height 12
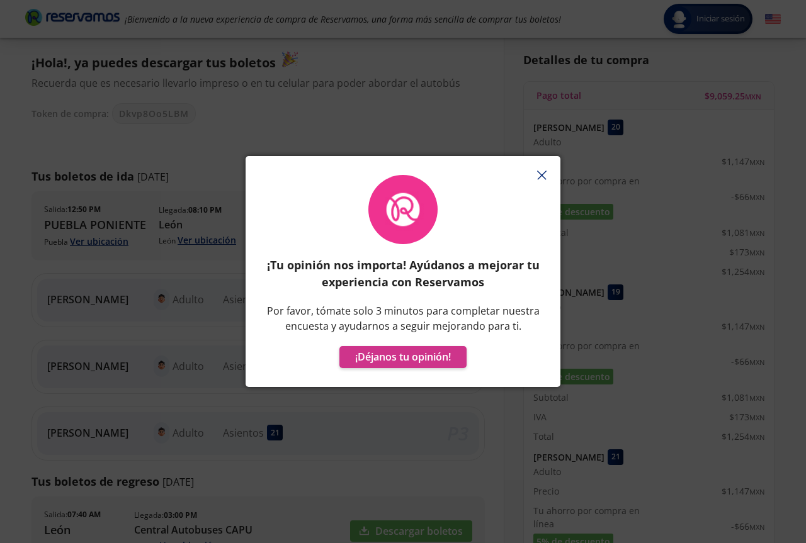
click at [543, 176] on icon "button" at bounding box center [541, 175] width 9 height 9
